Goal: Task Accomplishment & Management: Manage account settings

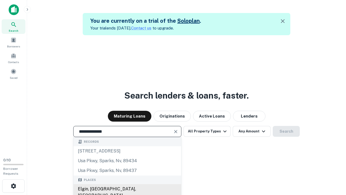
click at [127, 189] on div "Elgin, [GEOGRAPHIC_DATA], [GEOGRAPHIC_DATA]" at bounding box center [128, 192] width 108 height 16
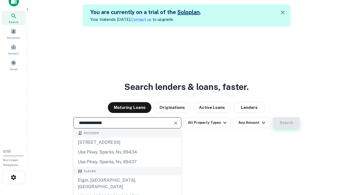
type input "**********"
click at [273, 117] on button "Search" at bounding box center [286, 122] width 27 height 11
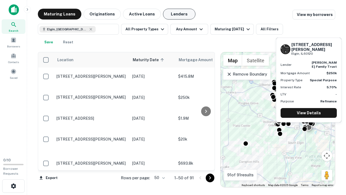
click at [179, 14] on button "Lenders" at bounding box center [179, 14] width 32 height 11
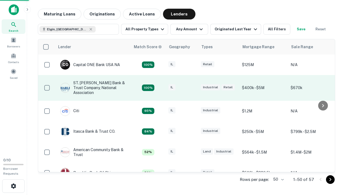
click at [192, 88] on div "IL" at bounding box center [181, 87] width 27 height 7
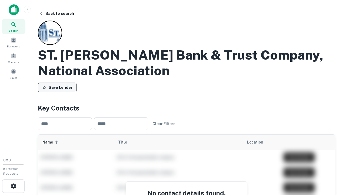
click at [57, 87] on button "Save Lender" at bounding box center [57, 87] width 39 height 10
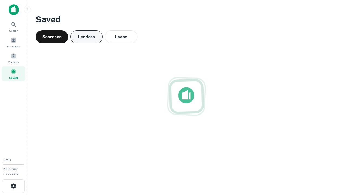
click at [87, 37] on button "Lenders" at bounding box center [86, 36] width 32 height 13
